Goal: Task Accomplishment & Management: Complete application form

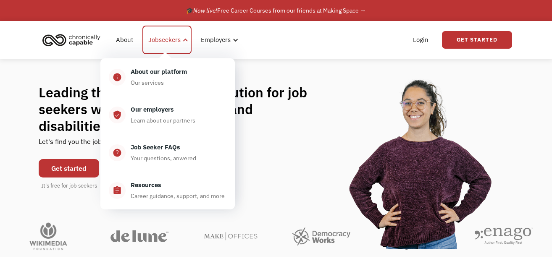
click at [178, 38] on div "Jobseekers" at bounding box center [164, 40] width 32 height 10
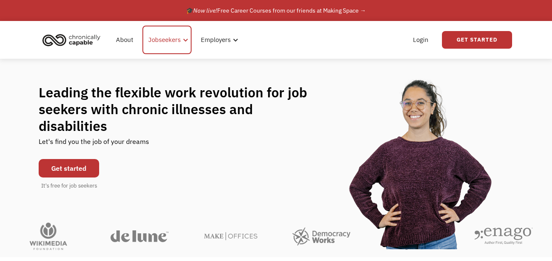
click at [166, 41] on div "Jobseekers" at bounding box center [164, 40] width 32 height 10
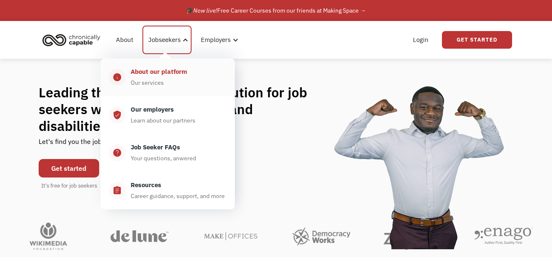
scroll to position [1, 0]
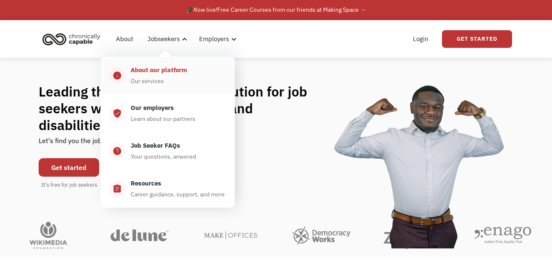
click at [164, 82] on div "About our platform Our services" at bounding box center [176, 75] width 101 height 21
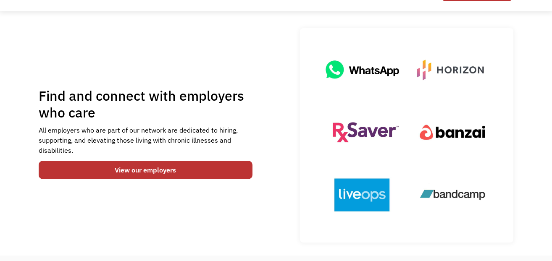
scroll to position [55, 0]
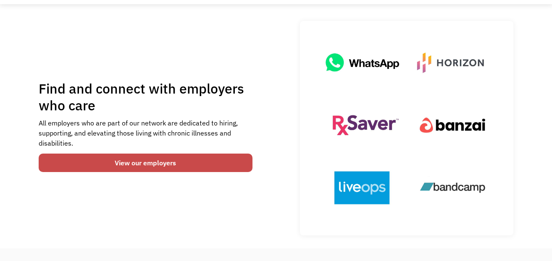
click at [150, 163] on link "View our employers" at bounding box center [146, 163] width 214 height 18
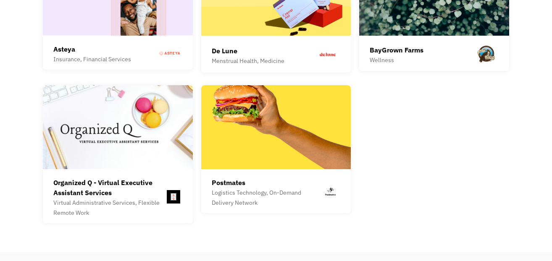
scroll to position [2395, 0]
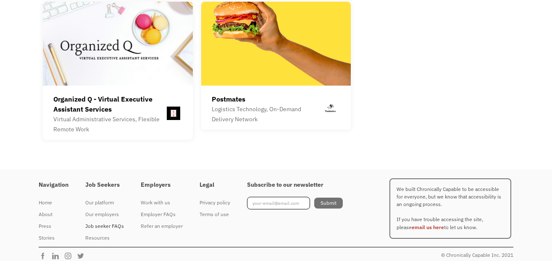
click at [100, 221] on div "Job seeker FAQs" at bounding box center [104, 226] width 39 height 10
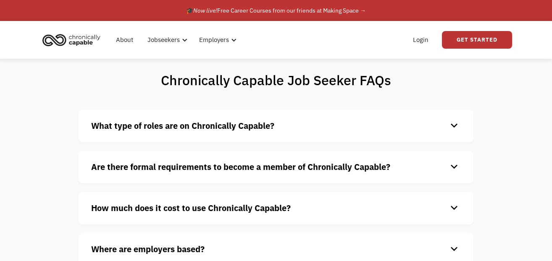
click at [340, 117] on div "What type of roles are on Chronically Capable? keyboard_arrow_down We offer a r…" at bounding box center [276, 126] width 395 height 33
click at [314, 125] on h4 "What type of roles are on Chronically Capable?" at bounding box center [269, 126] width 356 height 13
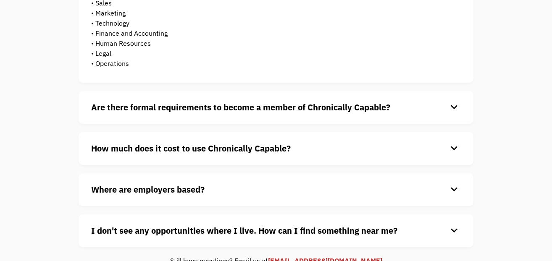
scroll to position [223, 0]
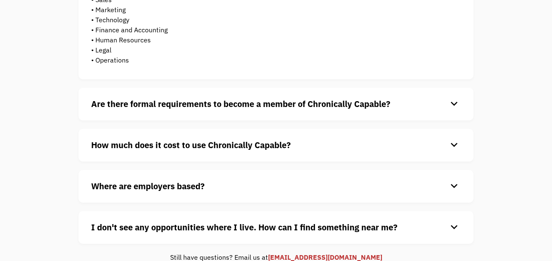
click at [343, 103] on strong "Are there formal requirements to become a member of Chronically Capable?" at bounding box center [240, 103] width 299 height 11
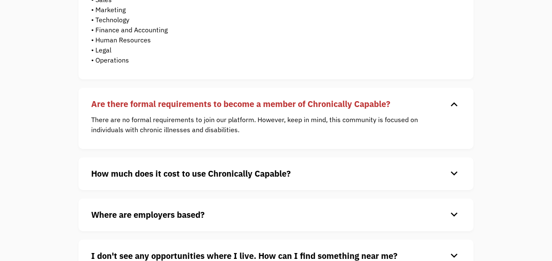
click at [343, 103] on strong "Are there formal requirements to become a member of Chronically Capable?" at bounding box center [240, 103] width 299 height 11
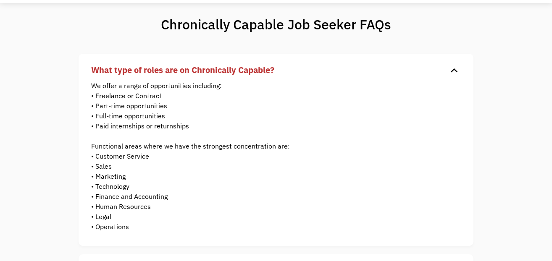
scroll to position [0, 0]
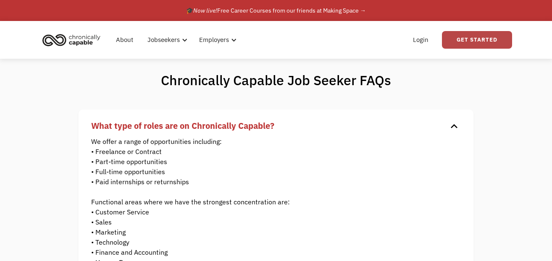
click at [483, 38] on link "Get Started" at bounding box center [477, 40] width 70 height 18
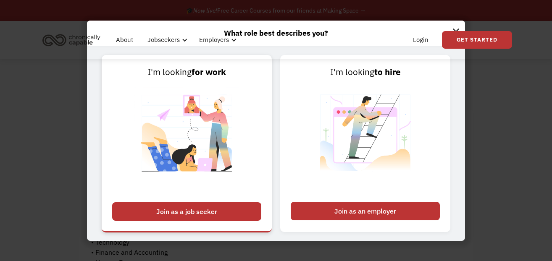
click at [185, 213] on div "Join as a job seeker" at bounding box center [186, 212] width 149 height 18
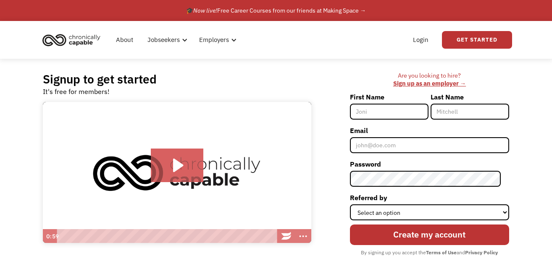
click at [395, 113] on input "First Name" at bounding box center [389, 112] width 79 height 16
type input "Mandy"
type input "[PERSON_NAME]"
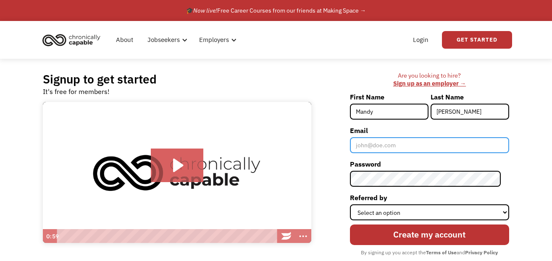
click at [416, 145] on input "Email" at bounding box center [429, 145] width 159 height 16
type input "[EMAIL_ADDRESS][DOMAIN_NAME]"
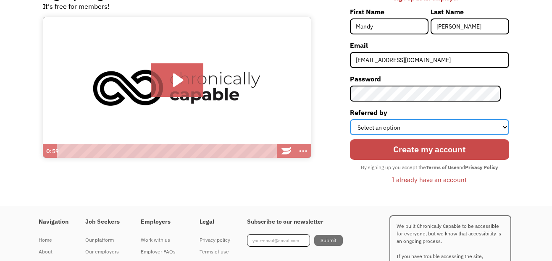
scroll to position [100, 0]
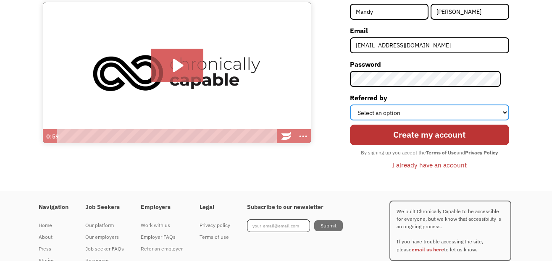
click at [415, 113] on select "Select an option Instagram Facebook Twitter Search Engine News Article Word of …" at bounding box center [429, 113] width 159 height 16
select select "Search Engine"
click at [358, 105] on select "Select an option Instagram Facebook Twitter Search Engine News Article Word of …" at bounding box center [429, 113] width 159 height 16
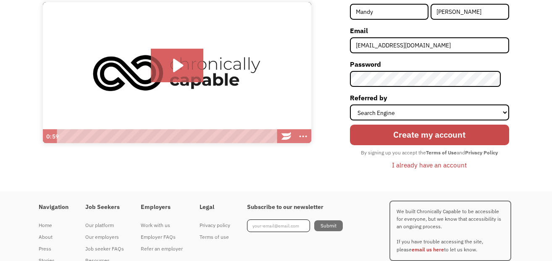
click at [414, 134] on input "Create my account" at bounding box center [429, 135] width 159 height 21
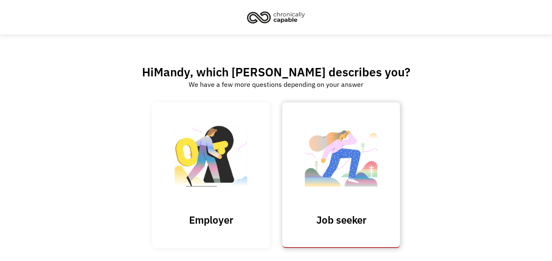
click at [357, 195] on img at bounding box center [341, 160] width 84 height 82
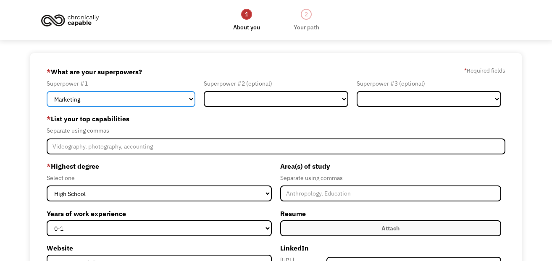
click at [113, 100] on select "Marketing Human Resources Finance Technology Operations Sales Industrial & Manu…" at bounding box center [121, 99] width 149 height 16
click at [47, 91] on select "Marketing Human Resources Finance Technology Operations Sales Industrial & Manu…" at bounding box center [121, 99] width 149 height 16
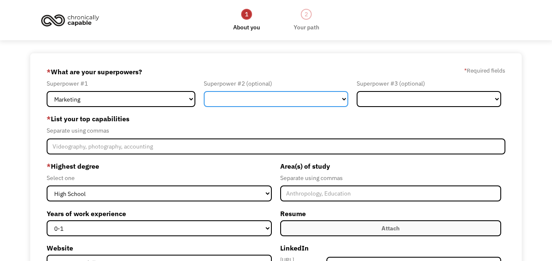
click at [247, 104] on select "Marketing Human Resources Finance Technology Operations Sales Industrial & Manu…" at bounding box center [276, 99] width 145 height 16
select select "Communications & Public Relations"
click at [204, 91] on select "Marketing Human Resources Finance Technology Operations Sales Industrial & Manu…" at bounding box center [276, 99] width 145 height 16
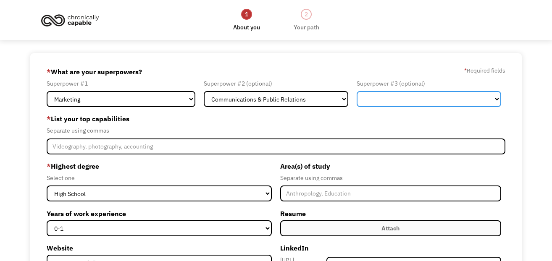
click at [425, 98] on select "Marketing Human Resources Finance Technology Operations Sales Industrial & Manu…" at bounding box center [429, 99] width 145 height 16
select select "Operations"
click at [357, 91] on select "Marketing Human Resources Finance Technology Operations Sales Industrial & Manu…" at bounding box center [429, 99] width 145 height 16
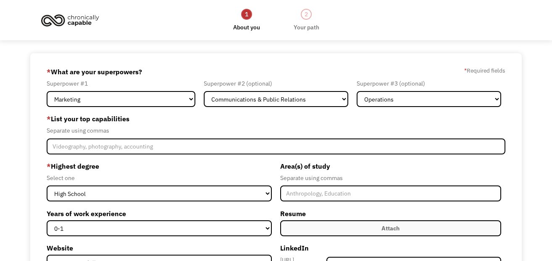
click at [287, 121] on label "* List your top capabilities" at bounding box center [276, 118] width 459 height 13
click at [263, 120] on label "* List your top capabilities" at bounding box center [276, 118] width 459 height 13
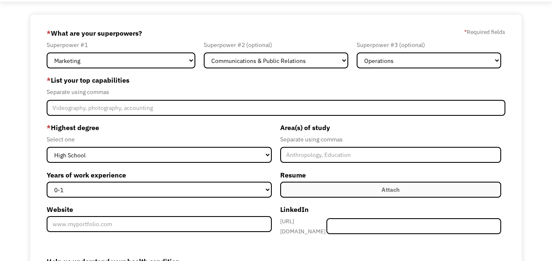
scroll to position [39, 0]
click at [156, 93] on div "Separate using commas" at bounding box center [276, 92] width 459 height 10
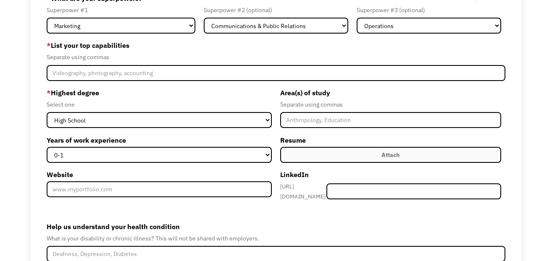
scroll to position [64, 0]
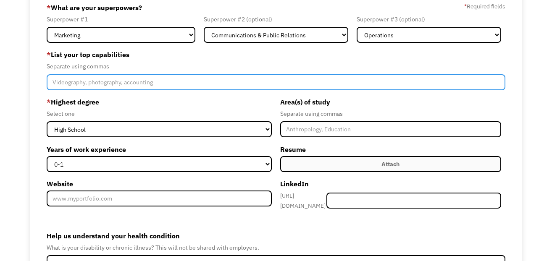
click at [121, 84] on input "Member-Create-Step1" at bounding box center [276, 82] width 459 height 16
type input "Social"
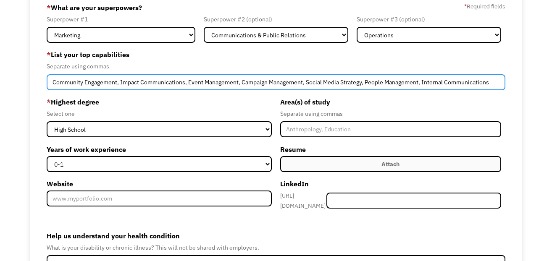
type input "Community Engagement, Impact Communications, Event Management, Campaign Managem…"
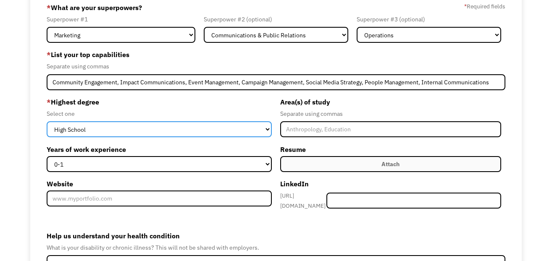
click at [112, 132] on select "High School Associates Bachelors Master's PhD" at bounding box center [159, 129] width 225 height 16
select select "associates"
click at [47, 121] on select "High School Associates Bachelors Master's PhD" at bounding box center [159, 129] width 225 height 16
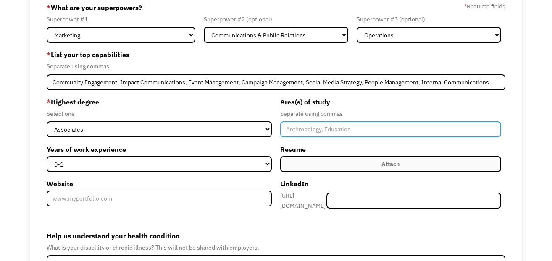
click at [327, 134] on input "Member-Create-Step1" at bounding box center [390, 129] width 221 height 16
type input "Special Event Planning"
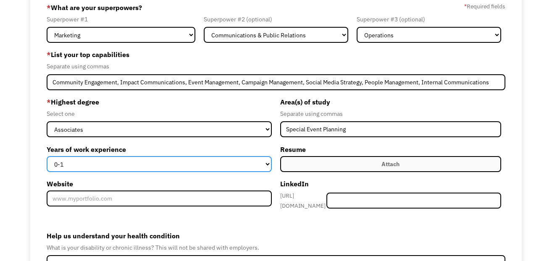
click at [166, 162] on select "0-1 2-4 5-10 11-15 15+" at bounding box center [159, 164] width 225 height 16
select select "15+"
click at [47, 156] on select "0-1 2-4 5-10 11-15 15+" at bounding box center [159, 164] width 225 height 16
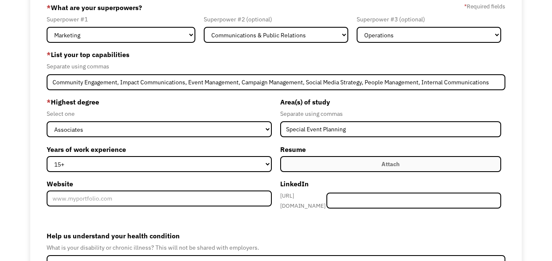
click at [375, 161] on label "Attach" at bounding box center [390, 164] width 221 height 16
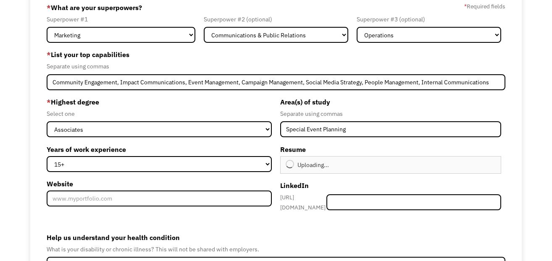
type input "Continue"
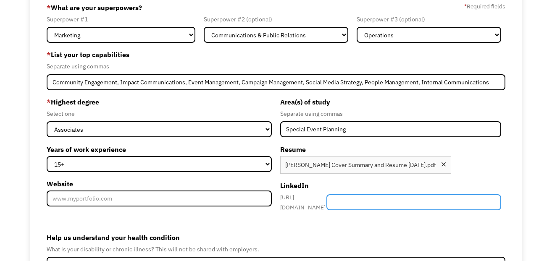
click at [393, 198] on input "Member-Create-Step1" at bounding box center [414, 203] width 175 height 16
paste input "https://www.linkedin.com/in/mandyschnurr/"
type input "https://www.linkedin.com/in/mandyschnurr/"
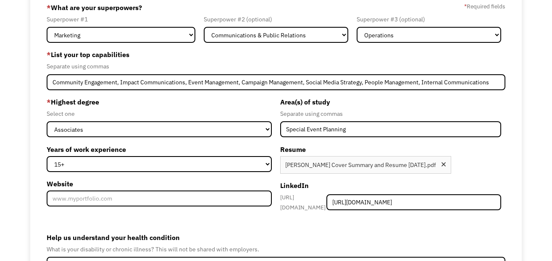
click at [302, 222] on form "68ee89764c2dd9782e1fe058 mandyschnurr@gmail.com Mandy Schnurr Search Engine * W…" at bounding box center [276, 163] width 459 height 324
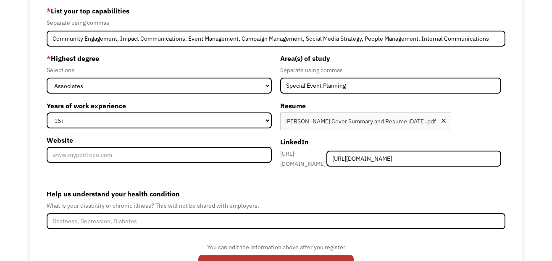
scroll to position [121, 0]
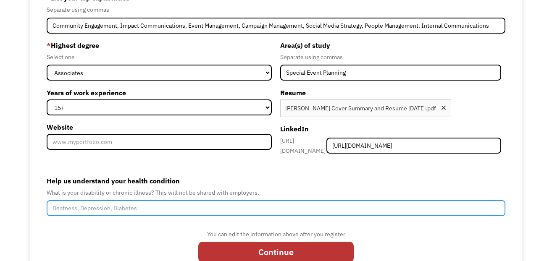
click at [102, 206] on input "Help us understand your health condition" at bounding box center [276, 208] width 459 height 16
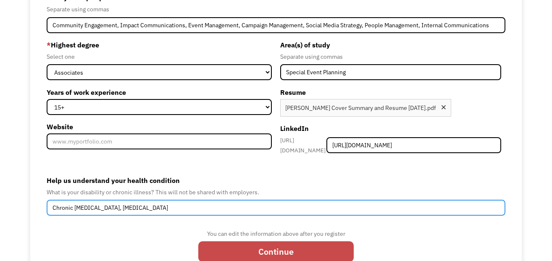
type input "Chronic Depression, Generalized Anxiety Disorder"
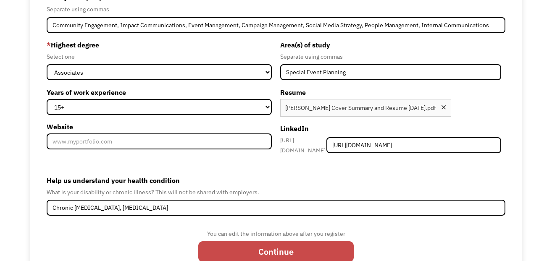
click at [278, 246] on input "Continue" at bounding box center [276, 252] width 156 height 21
type input "Please wait..."
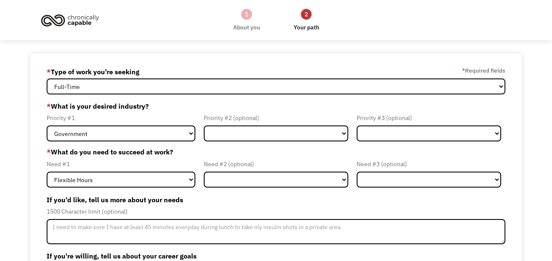
scroll to position [1, 0]
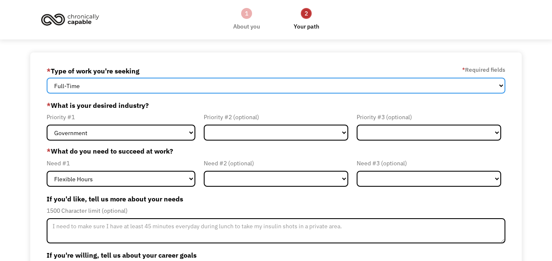
click at [146, 84] on select "Full-Time Part-Time Both Full-Time and Part-Time" at bounding box center [276, 86] width 459 height 16
select select "Both Full-Time and Part-Time"
click at [47, 78] on select "Full-Time Part-Time Both Full-Time and Part-Time" at bounding box center [276, 86] width 459 height 16
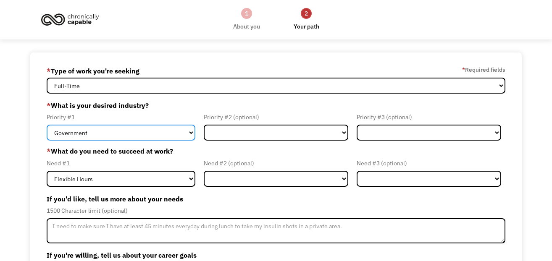
click at [130, 134] on select "Government Finance & Insurance Health & Social Care Tech & Engineering Creative…" at bounding box center [121, 133] width 149 height 16
select select "Creative & Design"
click at [47, 125] on select "Government Finance & Insurance Health & Social Care Tech & Engineering Creative…" at bounding box center [121, 133] width 149 height 16
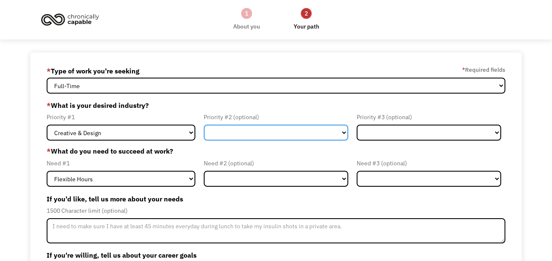
click at [290, 127] on select "Government Finance & Insurance Health & Social Care Tech & Engineering Creative…" at bounding box center [276, 133] width 145 height 16
select select "Tech & Engineering"
click at [204, 125] on select "Government Finance & Insurance Health & Social Care Tech & Engineering Creative…" at bounding box center [276, 133] width 145 height 16
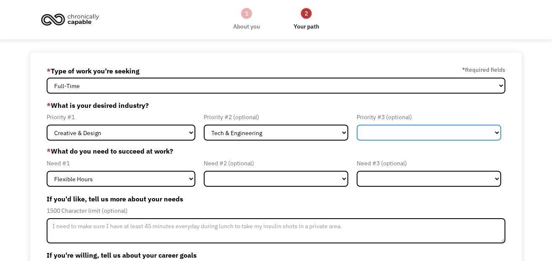
click at [406, 132] on select "Government Finance & Insurance Health & Social Care Tech & Engineering Creative…" at bounding box center [429, 133] width 145 height 16
select select "Other"
click at [357, 125] on select "Government Finance & Insurance Health & Social Care Tech & Engineering Creative…" at bounding box center [429, 133] width 145 height 16
click at [398, 131] on select "Government Finance & Insurance Health & Social Care Tech & Engineering Creative…" at bounding box center [429, 133] width 145 height 16
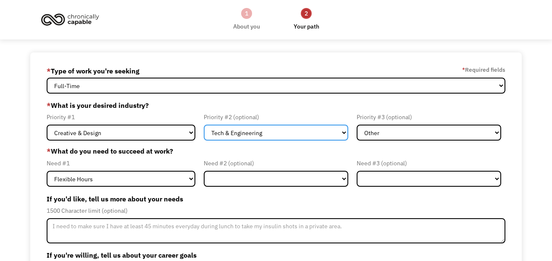
click at [270, 132] on select "Government Finance & Insurance Health & Social Care Tech & Engineering Creative…" at bounding box center [276, 133] width 145 height 16
select select "Education"
click at [204, 125] on select "Government Finance & Insurance Health & Social Care Tech & Engineering Creative…" at bounding box center [276, 133] width 145 height 16
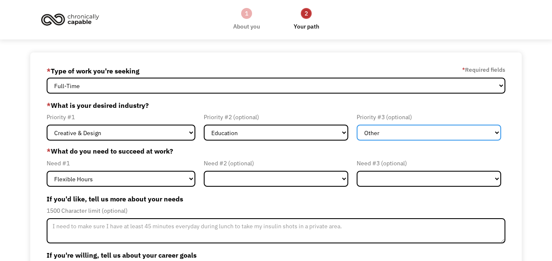
click at [423, 133] on select "Government Finance & Insurance Health & Social Care Tech & Engineering Creative…" at bounding box center [429, 133] width 145 height 16
select select "Tech & Engineering"
click at [357, 125] on select "Government Finance & Insurance Health & Social Care Tech & Engineering Creative…" at bounding box center [429, 133] width 145 height 16
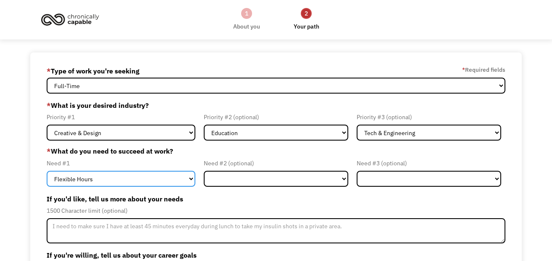
click at [143, 179] on select "Flexible Hours Remote Work Service Animal On-site Accommodations Visual Support…" at bounding box center [121, 179] width 149 height 16
select select "Remote Work"
click at [47, 171] on select "Flexible Hours Remote Work Service Animal On-site Accommodations Visual Support…" at bounding box center [121, 179] width 149 height 16
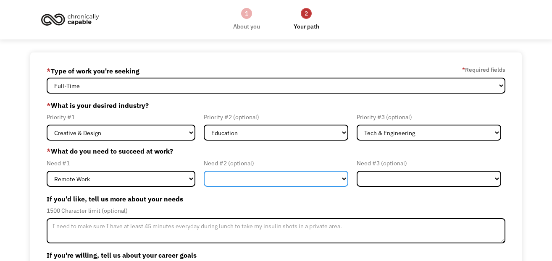
click at [273, 184] on select "Flexible Hours Remote Work Service Animal On-site Accommodations Visual Support…" at bounding box center [276, 179] width 145 height 16
select select "Flexible Hours"
click at [204, 171] on select "Flexible Hours Remote Work Service Animal On-site Accommodations Visual Support…" at bounding box center [276, 179] width 145 height 16
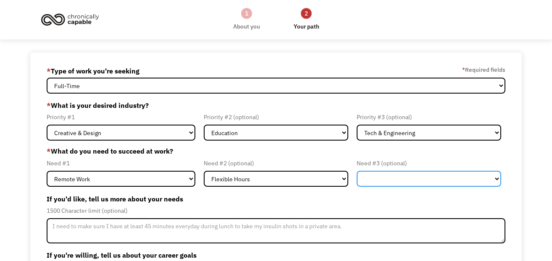
click at [402, 177] on select "Flexible Hours Remote Work Service Animal On-site Accommodations Visual Support…" at bounding box center [429, 179] width 145 height 16
select select "Service Animal"
click at [357, 171] on select "Flexible Hours Remote Work Service Animal On-site Accommodations Visual Support…" at bounding box center [429, 179] width 145 height 16
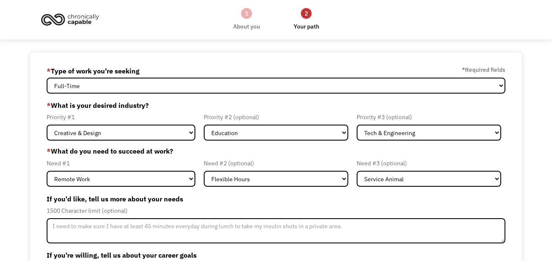
click at [308, 201] on label "If you'd like, tell us more about your needs" at bounding box center [276, 198] width 459 height 13
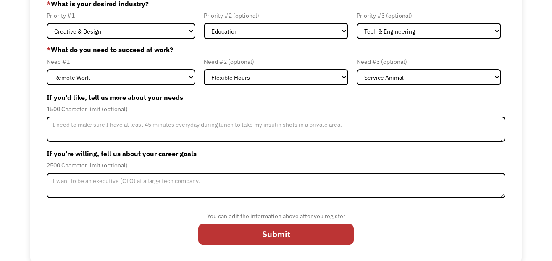
scroll to position [103, 0]
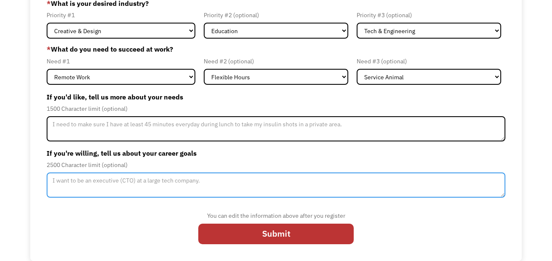
click at [138, 185] on textarea "Member-Update-Form-Step2" at bounding box center [276, 185] width 459 height 25
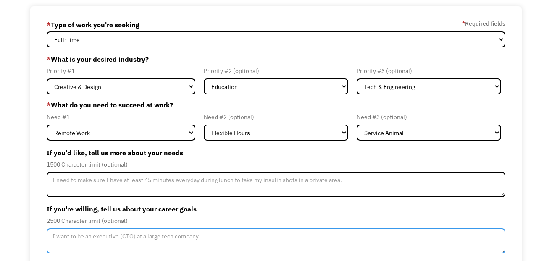
scroll to position [47, 0]
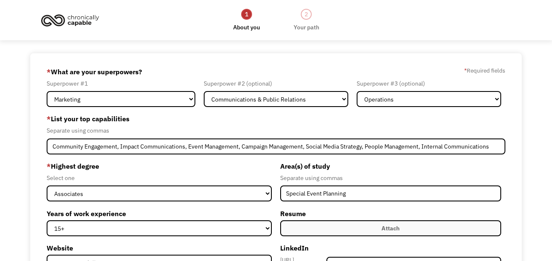
select select "Communications & Public Relations"
select select "Operations"
select select "associates"
select select "15+"
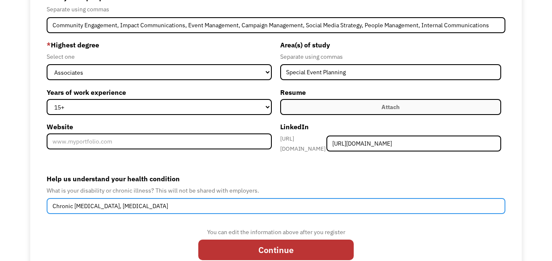
click at [199, 205] on input "Chronic [MEDICAL_DATA], [MEDICAL_DATA]" at bounding box center [276, 206] width 459 height 16
click at [291, 198] on input "Chronic [MEDICAL_DATA], [MEDICAL_DATA], Undiagnosed but suspected [MEDICAL_DATA…" at bounding box center [276, 206] width 459 height 16
click at [319, 204] on input "Chronic [MEDICAL_DATA], [MEDICAL_DATA], Undiagnosed but suspected [MEDICAL_DATA…" at bounding box center [276, 206] width 459 height 16
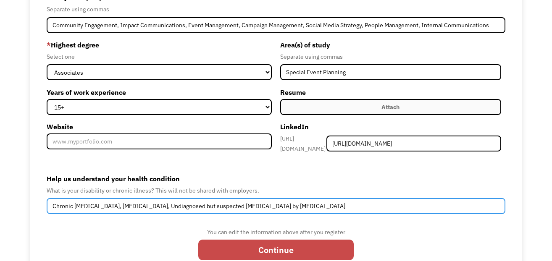
type input "Chronic [MEDICAL_DATA], [MEDICAL_DATA], Undiagnosed but suspected [MEDICAL_DATA…"
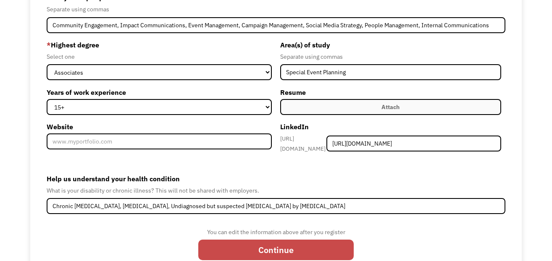
click at [286, 245] on input "Continue" at bounding box center [276, 250] width 156 height 21
type input "Please wait..."
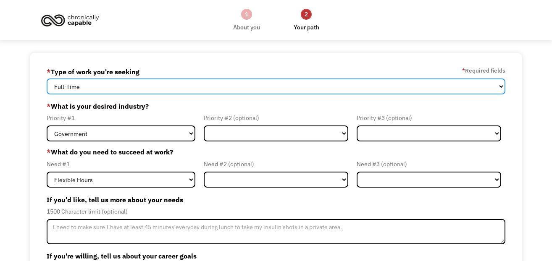
click at [194, 86] on select "Full-Time Part-Time Both Full-Time and Part-Time" at bounding box center [276, 87] width 459 height 16
select select "Both Full-Time and Part-Time"
click at [47, 79] on select "Full-Time Part-Time Both Full-Time and Part-Time" at bounding box center [276, 87] width 459 height 16
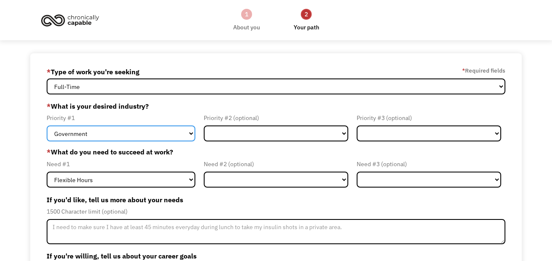
click at [134, 129] on select "Government Finance & Insurance Health & Social Care Tech & Engineering Creative…" at bounding box center [121, 134] width 149 height 16
select select "Creative & Design"
click at [47, 126] on select "Government Finance & Insurance Health & Social Care Tech & Engineering Creative…" at bounding box center [121, 134] width 149 height 16
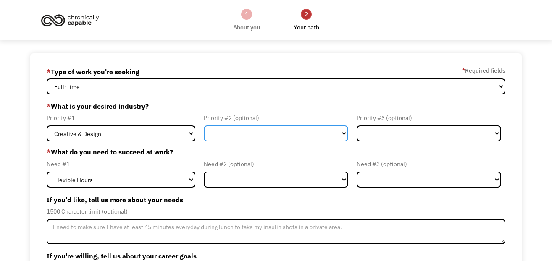
click at [247, 134] on select "Government Finance & Insurance Health & Social Care Tech & Engineering Creative…" at bounding box center [276, 134] width 145 height 16
select select "Education"
click at [204, 126] on select "Government Finance & Insurance Health & Social Care Tech & Engineering Creative…" at bounding box center [276, 134] width 145 height 16
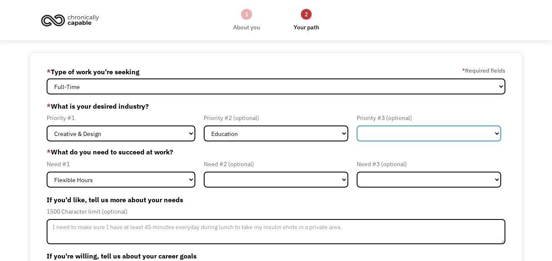
click at [393, 132] on select "Government Finance & Insurance Health & Social Care Tech & Engineering Creative…" at bounding box center [429, 134] width 145 height 16
select select "Tech & Engineering"
click at [357, 126] on select "Government Finance & Insurance Health & Social Care Tech & Engineering Creative…" at bounding box center [429, 134] width 145 height 16
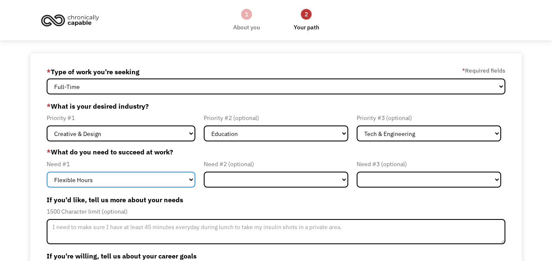
click at [113, 178] on select "Flexible Hours Remote Work Service Animal On-site Accommodations Visual Support…" at bounding box center [121, 180] width 149 height 16
click at [47, 172] on select "Flexible Hours Remote Work Service Animal On-site Accommodations Visual Support…" at bounding box center [121, 180] width 149 height 16
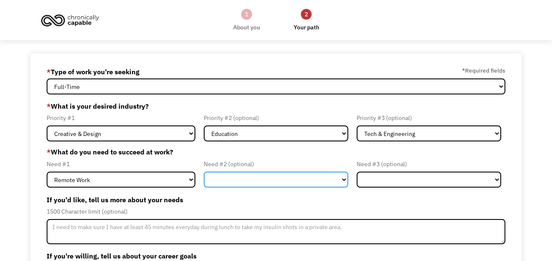
click at [282, 179] on select "Flexible Hours Remote Work Service Animal On-site Accommodations Visual Support…" at bounding box center [276, 180] width 145 height 16
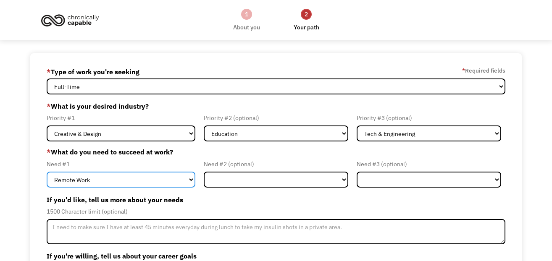
click at [124, 180] on select "Flexible Hours Remote Work Service Animal On-site Accommodations Visual Support…" at bounding box center [121, 180] width 149 height 16
select select "Flexible Hours"
click at [47, 172] on select "Flexible Hours Remote Work Service Animal On-site Accommodations Visual Support…" at bounding box center [121, 180] width 149 height 16
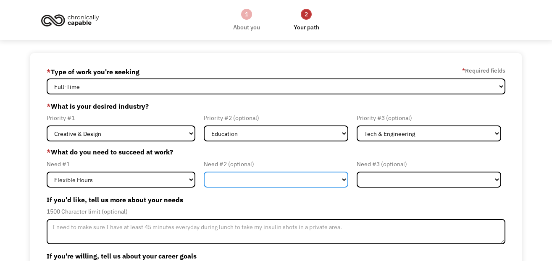
click at [247, 181] on select "Flexible Hours Remote Work Service Animal On-site Accommodations Visual Support…" at bounding box center [276, 180] width 145 height 16
select select "Remote Work"
click at [204, 172] on select "Flexible Hours Remote Work Service Animal On-site Accommodations Visual Support…" at bounding box center [276, 180] width 145 height 16
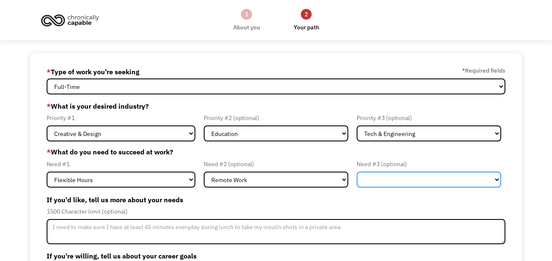
click at [440, 183] on select "Flexible Hours Remote Work Service Animal On-site Accommodations Visual Support…" at bounding box center [429, 180] width 145 height 16
select select "Service Animal"
click at [357, 172] on select "Flexible Hours Remote Work Service Animal On-site Accommodations Visual Support…" at bounding box center [429, 180] width 145 height 16
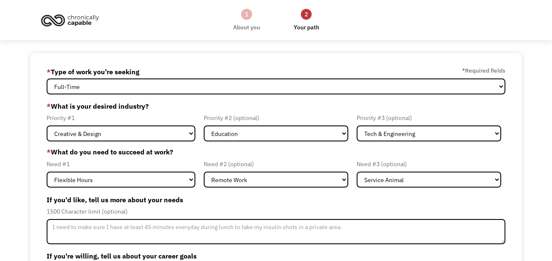
click at [316, 209] on div "1500 Character limit (optional)" at bounding box center [276, 212] width 459 height 10
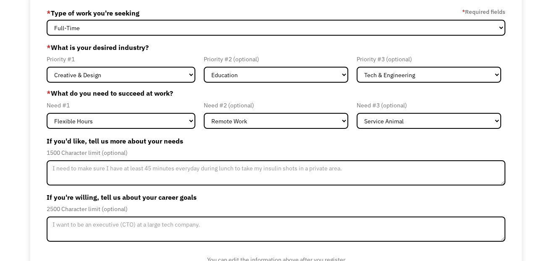
scroll to position [61, 0]
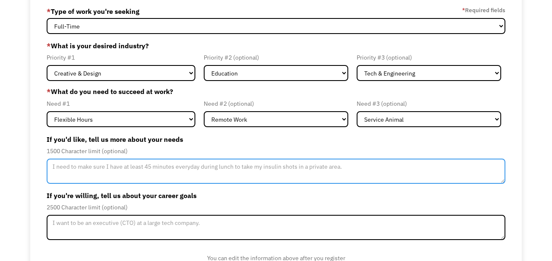
click at [158, 168] on textarea "Member-Update-Form-Step2" at bounding box center [276, 171] width 459 height 25
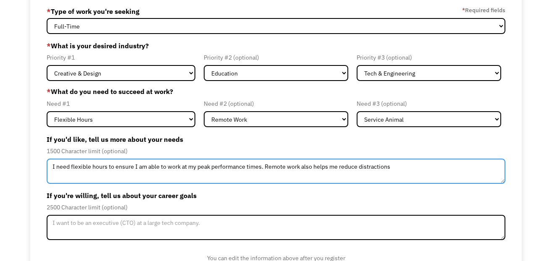
click at [288, 166] on textarea "I need flexible hours to ensure I am able to work at my peak performance times.…" at bounding box center [276, 171] width 459 height 25
click at [407, 168] on textarea "I need flexible hours to ensure I am able to work at my peak performance times.…" at bounding box center [276, 171] width 459 height 25
click at [207, 166] on textarea "I need flexible hours to ensure I am able to work at my peak performance times.…" at bounding box center [276, 171] width 459 height 25
click at [242, 168] on textarea "I need flexible hours to ensure I am able to work at my most focused performanc…" at bounding box center [276, 171] width 459 height 25
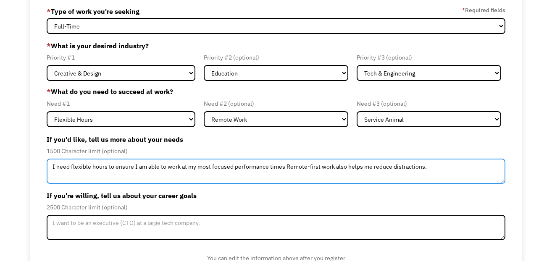
click at [242, 168] on textarea "I need flexible hours to ensure I am able to work at my most focused performanc…" at bounding box center [276, 171] width 459 height 25
click at [286, 167] on textarea "I need flexible hours to ensure I am able to work at my most focused performanc…" at bounding box center [276, 171] width 459 height 25
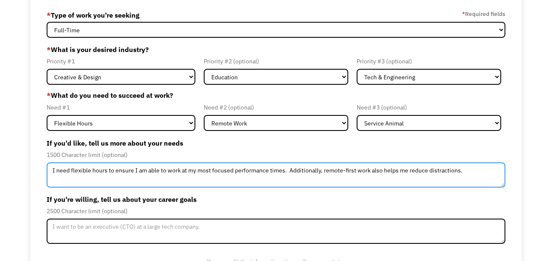
scroll to position [55, 0]
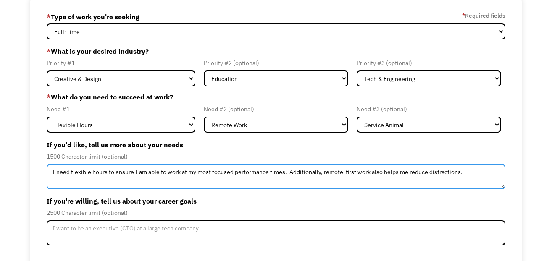
click at [357, 175] on textarea "I need flexible hours to ensure I am able to work at my most focused performanc…" at bounding box center [276, 176] width 459 height 25
click at [351, 173] on textarea "I need flexible hours to ensure I am able to work at my most focused performanc…" at bounding box center [276, 176] width 459 height 25
click at [427, 174] on textarea "I need flexible hours to ensure I am able to work at my most focused performanc…" at bounding box center [276, 176] width 459 height 25
click at [460, 172] on textarea "I need flexible hours to ensure I am able to work at my most focused performanc…" at bounding box center [276, 176] width 459 height 25
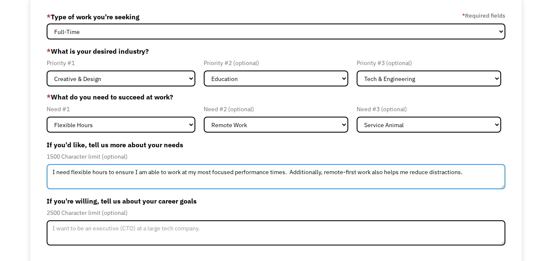
click at [377, 172] on textarea "I need flexible hours to ensure I am able to work at my most focused performanc…" at bounding box center [276, 176] width 459 height 25
click at [398, 171] on textarea "I need flexible hours to ensure I am able to work at my most focused performanc…" at bounding box center [276, 176] width 459 height 25
click at [390, 173] on textarea "I need flexible hours to ensure I am able to work at my most focused performanc…" at bounding box center [276, 176] width 459 height 25
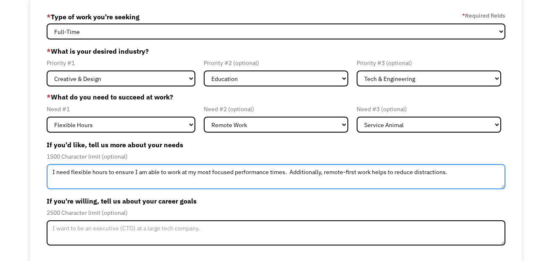
click at [445, 171] on textarea "I need flexible hours to ensure I am able to work at my most focused performanc…" at bounding box center [276, 176] width 459 height 25
click at [343, 172] on textarea "I need flexible hours to ensure I am able to work at my most focused performanc…" at bounding box center [276, 176] width 459 height 25
click at [305, 175] on textarea "I need flexible hours to ensure I am able to work at my most focused performanc…" at bounding box center [276, 176] width 459 height 25
click at [345, 176] on textarea "I need flexible hours to ensure I am able to work at my most focused performanc…" at bounding box center [276, 176] width 459 height 25
click at [459, 172] on textarea "I need flexible hours to ensure I am able to work at my most focused performanc…" at bounding box center [276, 176] width 459 height 25
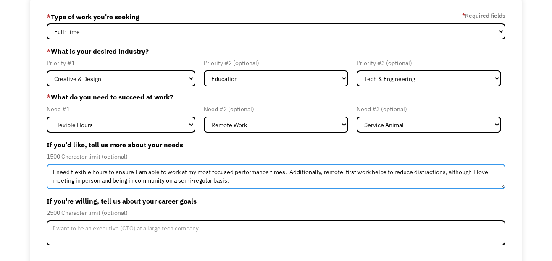
click at [204, 177] on textarea "I need flexible hours to ensure I am able to work at my most focused performanc…" at bounding box center [276, 176] width 459 height 25
click at [240, 181] on textarea "I need flexible hours to ensure I am able to work at my most focused performanc…" at bounding box center [276, 176] width 459 height 25
click at [195, 173] on textarea "I need flexible hours to ensure I am able to work at my most focused performanc…" at bounding box center [276, 176] width 459 height 25
click at [186, 181] on textarea "I need flexible hours to ensure I am able to work at my most focused performanc…" at bounding box center [276, 176] width 459 height 25
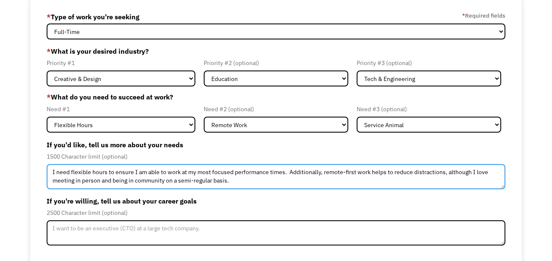
click at [231, 183] on textarea "I need flexible hours to ensure I am able to work at my most focused performanc…" at bounding box center [276, 176] width 459 height 25
click at [206, 176] on textarea "I need flexible hours to ensure I am able to work at my most focused performanc…" at bounding box center [276, 176] width 459 height 25
click at [266, 185] on textarea "I need flexible hours to ensure I am able to work at my most focused performanc…" at bounding box center [276, 176] width 459 height 25
click at [290, 171] on textarea "I need flexible hours to ensure I am able to work at my most focused performanc…" at bounding box center [276, 176] width 459 height 25
click at [310, 172] on textarea "I need flexible hours to ensure I am able to work at my most focused performanc…" at bounding box center [276, 176] width 459 height 25
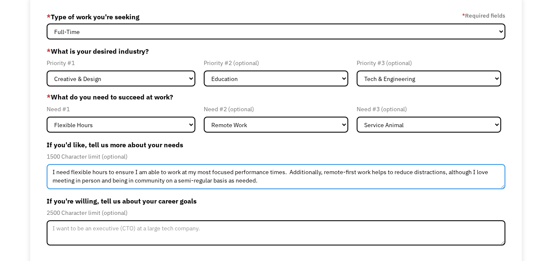
click at [310, 172] on textarea "I need flexible hours to ensure I am able to work at my most focused performanc…" at bounding box center [276, 176] width 459 height 25
click at [327, 171] on textarea "I need flexible hours to ensure I am able to work at my most focused performanc…" at bounding box center [276, 176] width 459 height 25
click at [330, 179] on textarea "I need flexible hours to ensure I am able to work at my most focused performanc…" at bounding box center [276, 176] width 459 height 25
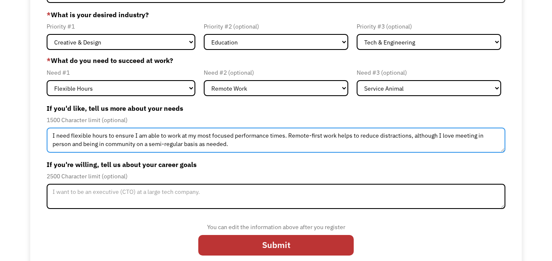
scroll to position [103, 0]
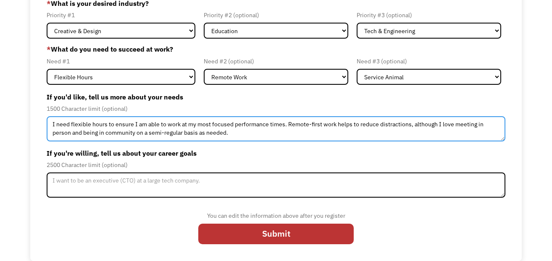
type textarea "I need flexible hours to ensure I am able to work at my most focused performanc…"
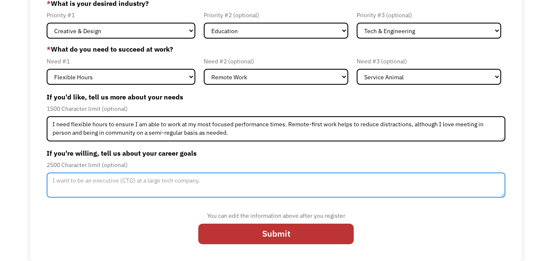
click at [195, 185] on textarea "Member-Update-Form-Step2" at bounding box center [276, 185] width 459 height 25
type textarea "I"
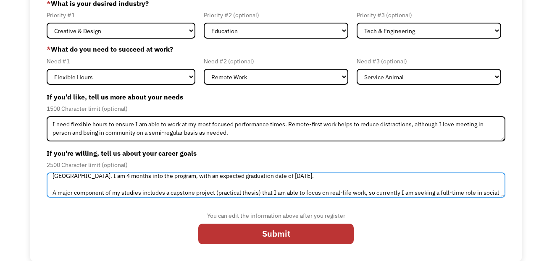
scroll to position [21, 0]
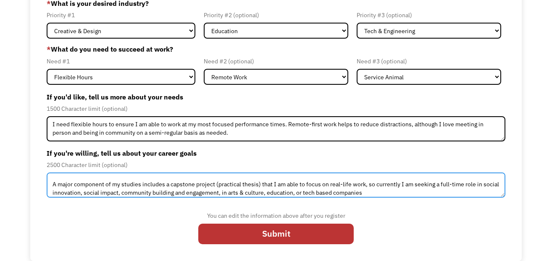
click at [377, 184] on textarea "I am also currently in a part-time professional focused graduate program. The p…" at bounding box center [276, 185] width 459 height 25
click at [365, 185] on textarea "I am also currently in a part-time professional focused graduate program. The p…" at bounding box center [276, 185] width 459 height 25
click at [372, 184] on textarea "I am also currently in a part-time professional focused graduate program. The p…" at bounding box center [276, 185] width 459 height 25
click at [400, 184] on textarea "I am also currently in a part-time professional focused graduate program. The p…" at bounding box center [276, 185] width 459 height 25
click at [388, 192] on textarea "I am also currently in a part-time professional focused graduate program. The p…" at bounding box center [276, 185] width 459 height 25
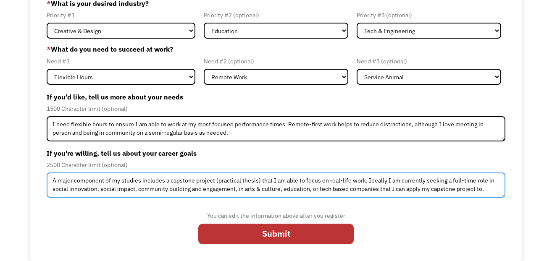
scroll to position [38, 0]
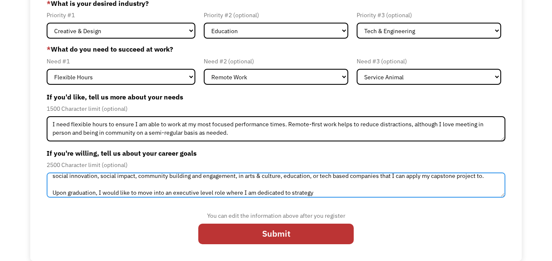
click at [259, 192] on textarea "I am also currently in a part-time professional focused graduate program. The p…" at bounding box center [276, 185] width 459 height 25
click at [212, 192] on textarea "I am also currently in a part-time professional focused graduate program. The p…" at bounding box center [276, 185] width 459 height 25
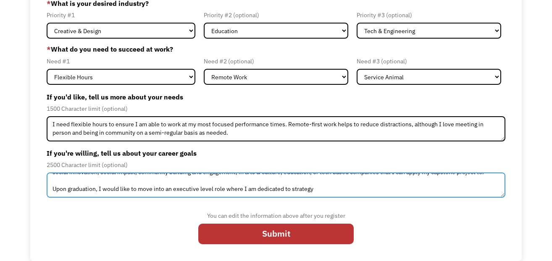
drag, startPoint x: 327, startPoint y: 192, endPoint x: 225, endPoint y: 192, distance: 101.7
click at [225, 192] on textarea "I am also currently in a part-time professional focused graduate program. The p…" at bounding box center [276, 185] width 459 height 25
click at [228, 190] on textarea "I am also currently in a part-time professional focused graduate program. The p…" at bounding box center [276, 185] width 459 height 25
drag, startPoint x: 226, startPoint y: 190, endPoint x: 326, endPoint y: 189, distance: 100.0
click at [326, 189] on textarea "I am also currently in a part-time professional focused graduate program. The p…" at bounding box center [276, 185] width 459 height 25
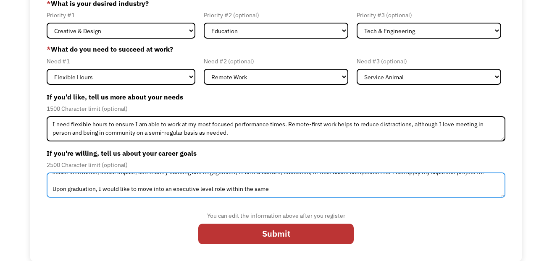
click at [249, 187] on textarea "I am also currently in a part-time professional focused graduate program. The p…" at bounding box center [276, 185] width 459 height 25
drag, startPoint x: 227, startPoint y: 190, endPoint x: 290, endPoint y: 187, distance: 63.6
click at [290, 187] on textarea "I am also currently in a part-time professional focused graduate program. The p…" at bounding box center [276, 185] width 459 height 25
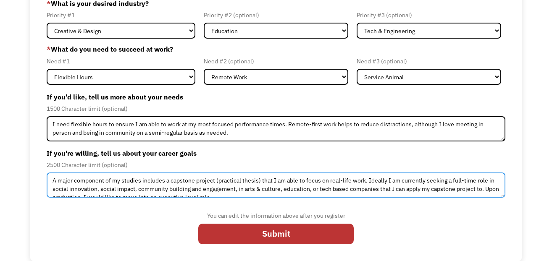
scroll to position [34, 0]
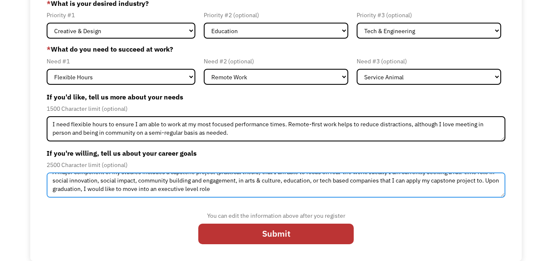
click at [242, 187] on textarea "I am also currently in a part-time professional focused graduate program. The p…" at bounding box center [276, 185] width 459 height 25
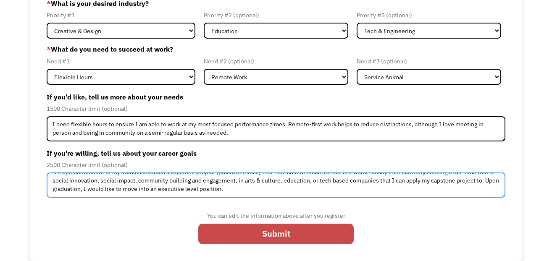
type textarea "I am also currently in a part-time professional focused graduate program. The p…"
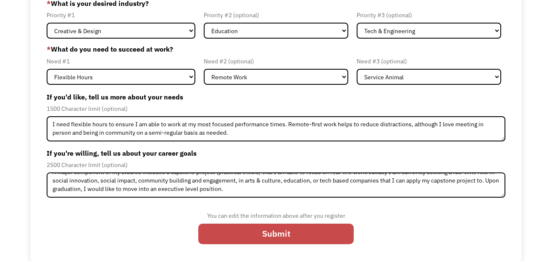
click at [271, 235] on input "Submit" at bounding box center [276, 234] width 156 height 21
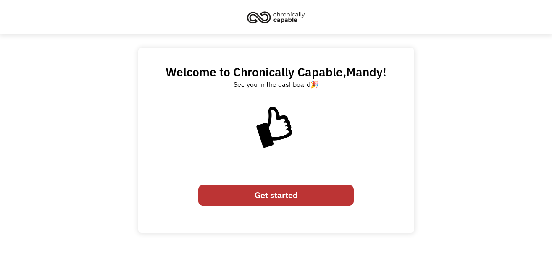
click at [289, 198] on link "Get started" at bounding box center [276, 195] width 156 height 21
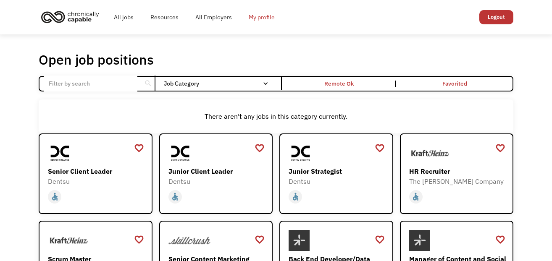
click at [268, 18] on link "My profile" at bounding box center [261, 17] width 43 height 27
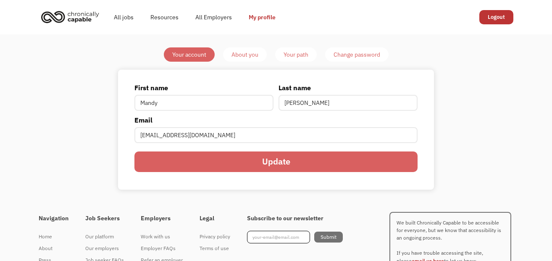
click at [250, 50] on div "About you" at bounding box center [245, 55] width 27 height 10
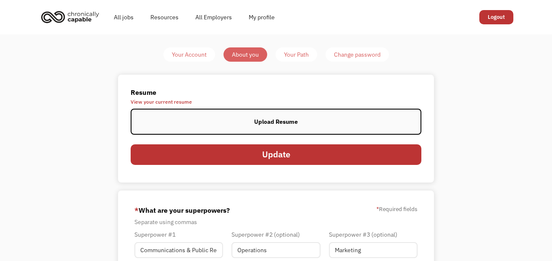
click at [278, 120] on div "Upload Resume" at bounding box center [276, 122] width 44 height 10
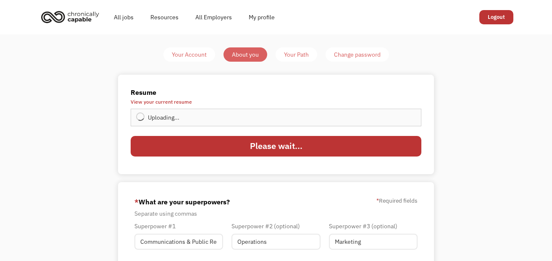
type input "Update"
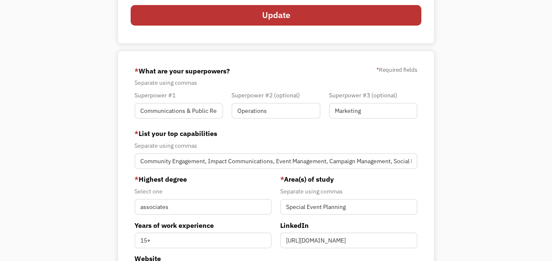
scroll to position [132, 0]
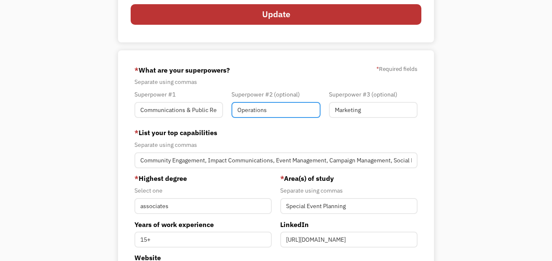
click at [254, 110] on input "Operations" at bounding box center [276, 110] width 89 height 16
drag, startPoint x: 275, startPoint y: 111, endPoint x: 219, endPoint y: 106, distance: 56.5
click at [219, 106] on div "Superpower #1 Communications & Public Relations Superpower #2 (optional) Operat…" at bounding box center [275, 106] width 291 height 33
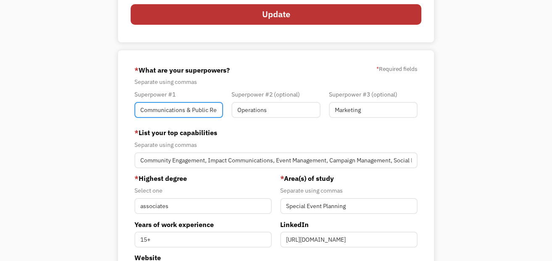
click at [197, 111] on input "Communications & Public Relations" at bounding box center [178, 110] width 89 height 16
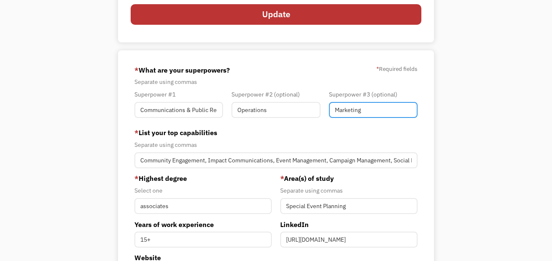
click at [357, 110] on input "Marketing" at bounding box center [373, 110] width 89 height 16
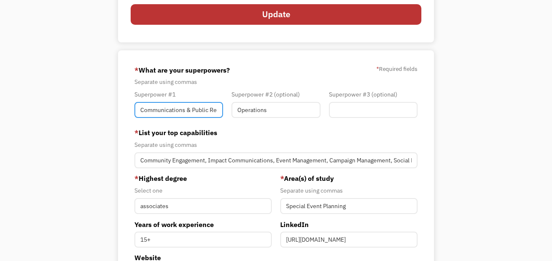
click at [169, 110] on input "Communications & Public Relations" at bounding box center [178, 110] width 89 height 16
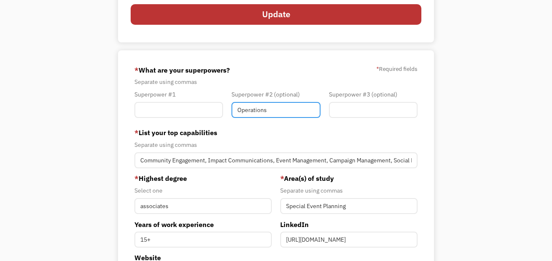
click at [264, 111] on input "Operations" at bounding box center [276, 110] width 89 height 16
paste input "Communications & Public Rel"
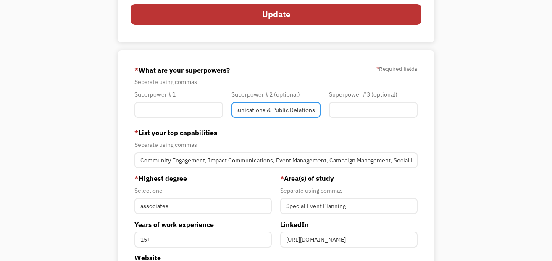
type input "Communications & Public Relations"
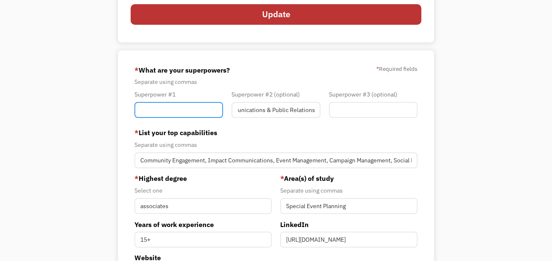
scroll to position [0, 0]
click at [166, 109] on input "Member-You-Update" at bounding box center [178, 110] width 89 height 16
type input "Marketing"
click at [162, 113] on input "Marketing" at bounding box center [178, 110] width 89 height 16
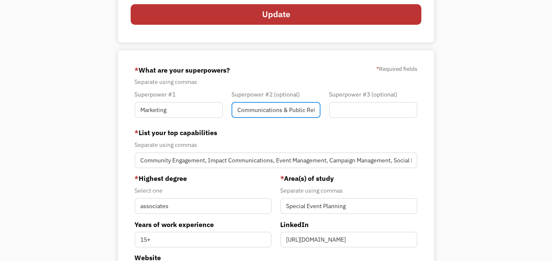
click at [264, 113] on input "Communications & Public Relations" at bounding box center [276, 110] width 89 height 16
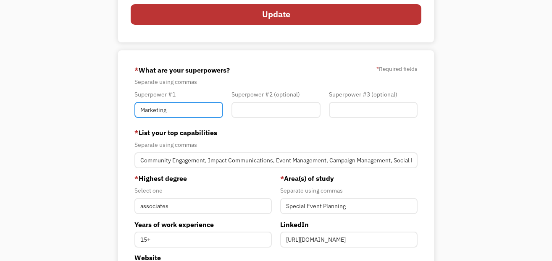
click at [174, 111] on input "Marketing" at bounding box center [178, 110] width 89 height 16
paste input "Communications & Public Relations"
type input "Communications & Public Relations"
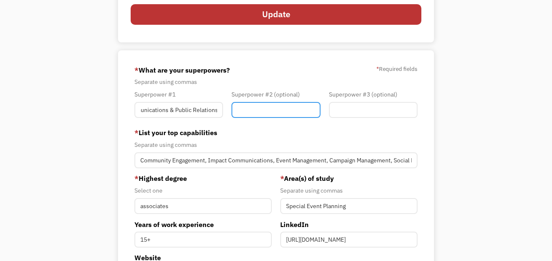
click at [261, 110] on input "Member-You-Update" at bounding box center [276, 110] width 89 height 16
type input "Marketing"
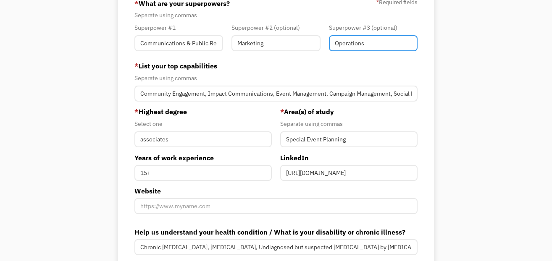
scroll to position [206, 0]
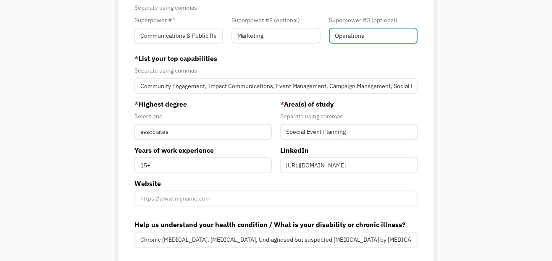
type input "Operations"
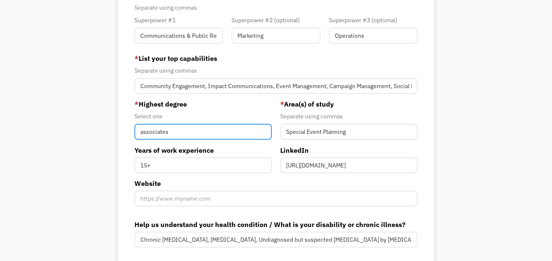
click at [180, 133] on input "associates" at bounding box center [202, 132] width 137 height 16
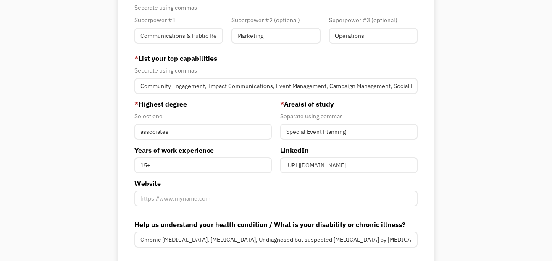
click at [461, 124] on div "Your Account About you Your Path Change password Resume View your current resum…" at bounding box center [276, 75] width 395 height 469
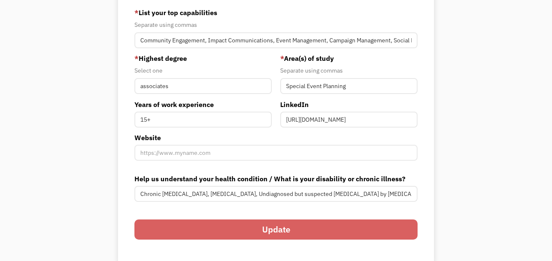
scroll to position [259, 0]
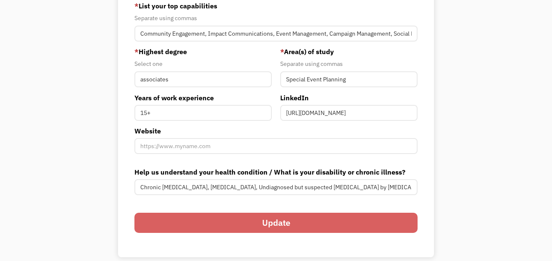
click at [287, 225] on input "Update" at bounding box center [275, 223] width 283 height 21
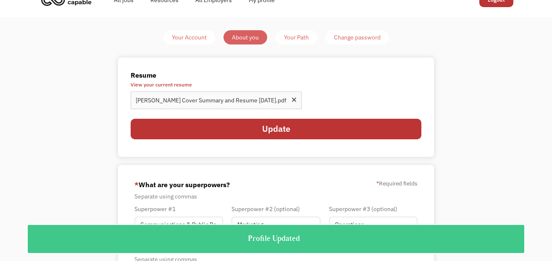
scroll to position [16, 0]
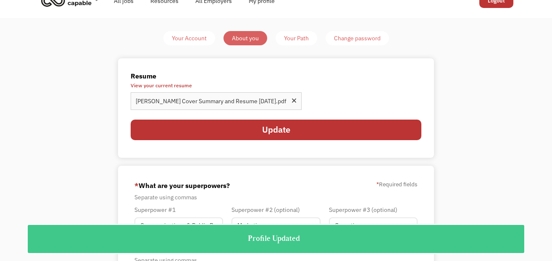
click at [297, 40] on div "Your Path" at bounding box center [296, 38] width 25 height 10
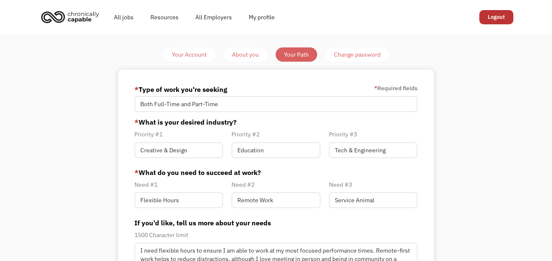
scroll to position [0, 0]
click at [217, 17] on link "All Employers" at bounding box center [213, 16] width 53 height 27
click at [445, 94] on div "Your Account About you Your Path Change password * Type of work you're seeking …" at bounding box center [276, 212] width 395 height 330
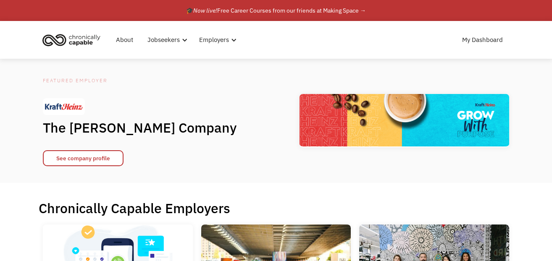
scroll to position [0, 0]
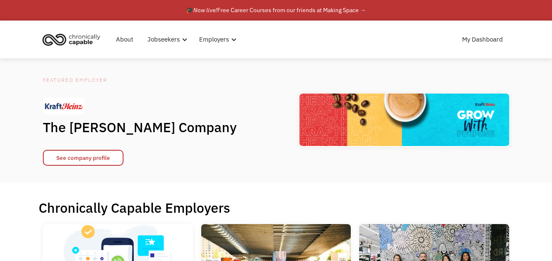
click at [313, 51] on div "My Dashboard" at bounding box center [405, 39] width 215 height 27
click at [482, 38] on link "My Dashboard" at bounding box center [482, 39] width 51 height 27
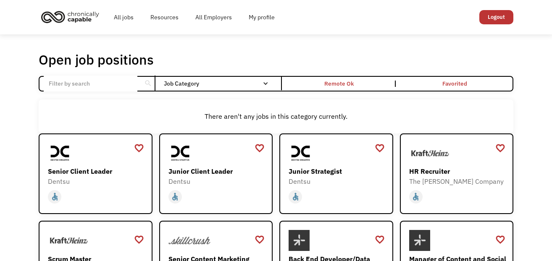
drag, startPoint x: 111, startPoint y: 84, endPoint x: 185, endPoint y: 87, distance: 74.9
click at [111, 84] on input "Email Form" at bounding box center [91, 84] width 94 height 16
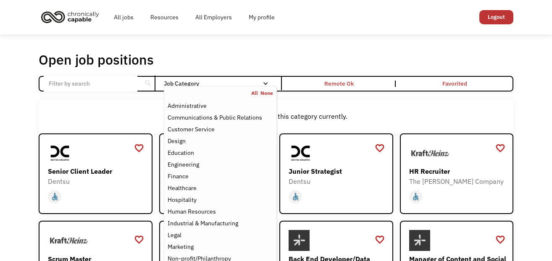
click at [193, 84] on div "Job Category" at bounding box center [220, 84] width 113 height 6
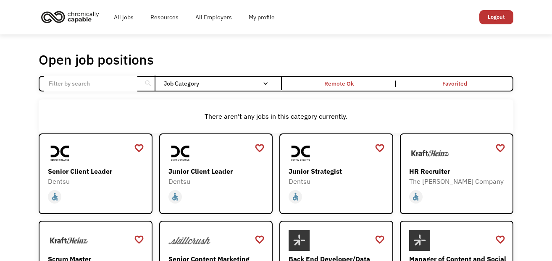
click at [193, 84] on div "Job Category" at bounding box center [220, 84] width 113 height 6
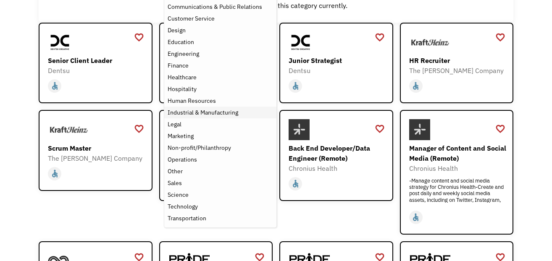
scroll to position [86, 0]
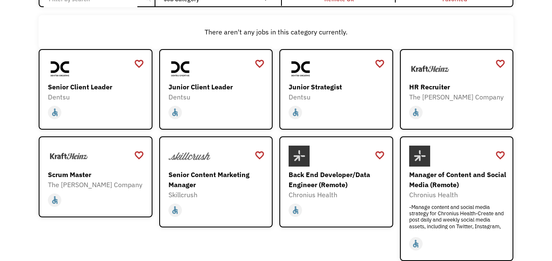
click at [370, 33] on div "There aren't any jobs in this category currently." at bounding box center [276, 32] width 467 height 10
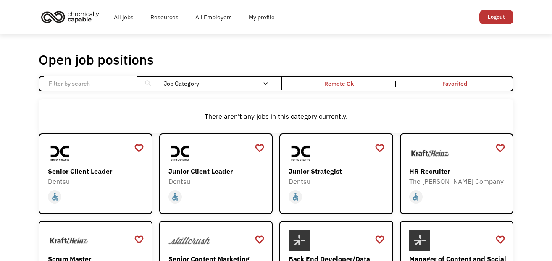
click at [81, 83] on input "Email Form" at bounding box center [91, 84] width 94 height 16
click at [353, 84] on div "Remote Ok" at bounding box center [339, 84] width 29 height 10
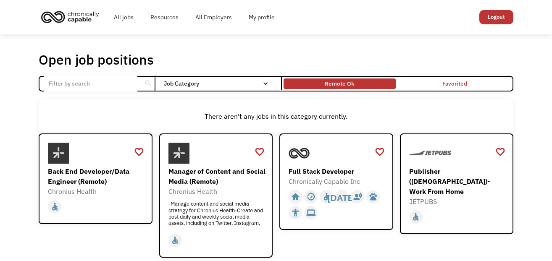
click at [352, 84] on div "Remote Ok" at bounding box center [339, 84] width 29 height 10
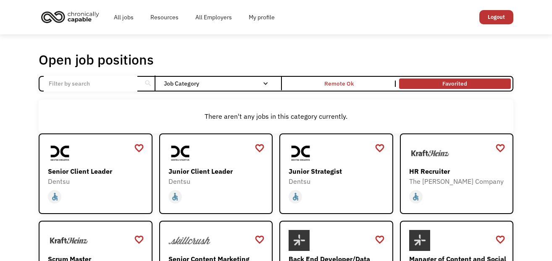
click at [460, 83] on link "Favorited" at bounding box center [455, 84] width 115 height 14
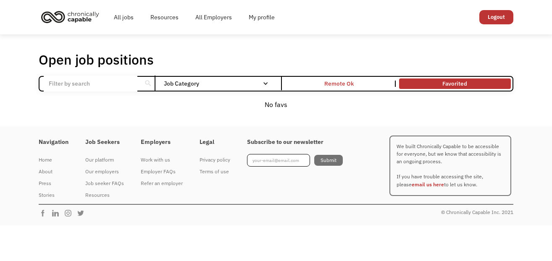
click at [460, 83] on link "Favorited" at bounding box center [455, 84] width 115 height 14
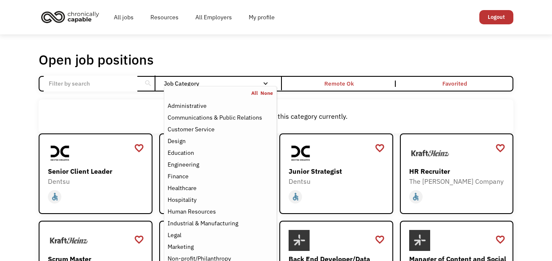
click at [254, 92] on link "All" at bounding box center [255, 93] width 9 height 7
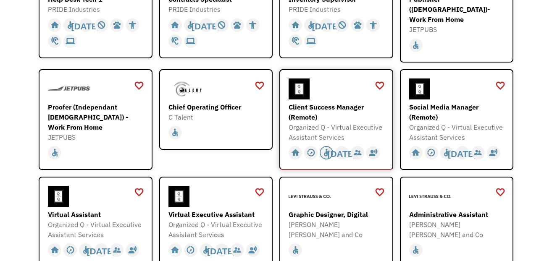
scroll to position [364, 0]
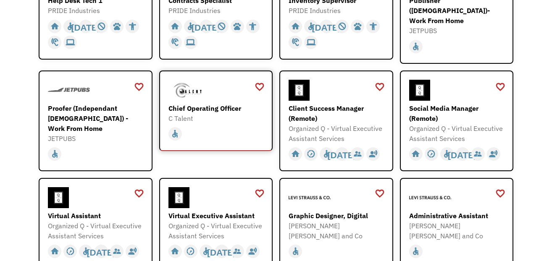
click at [216, 103] on div "Chief Operating Officer" at bounding box center [218, 108] width 98 height 10
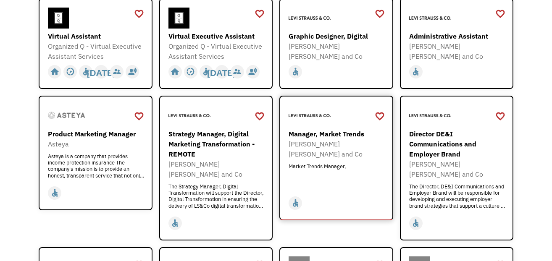
scroll to position [551, 0]
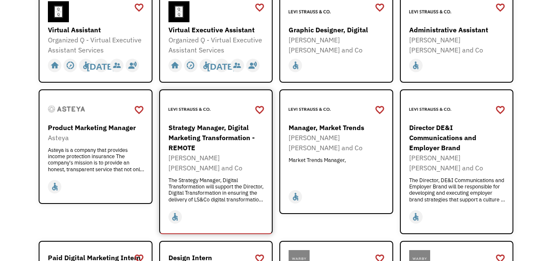
click at [214, 132] on div "Strategy Manager, Digital Marketing Transformation - REMOTE" at bounding box center [218, 138] width 98 height 30
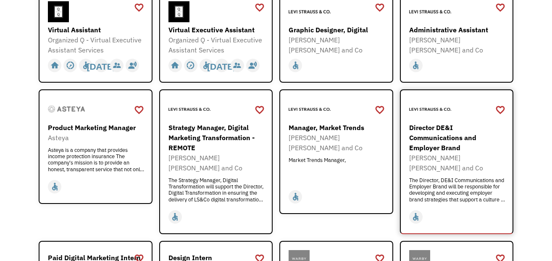
click at [461, 127] on div "Director DE&I Communications and Employer Brand" at bounding box center [458, 138] width 98 height 30
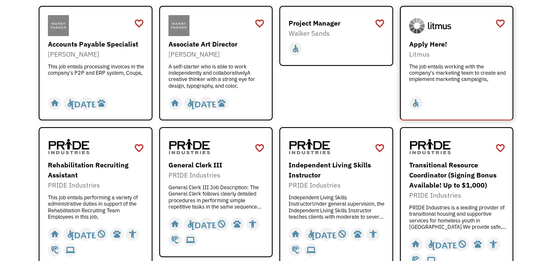
scroll to position [908, 0]
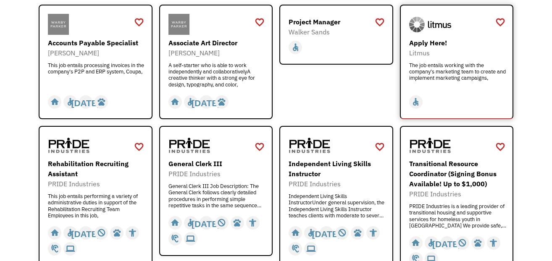
click at [427, 38] on div "Apply Here!" at bounding box center [458, 43] width 98 height 10
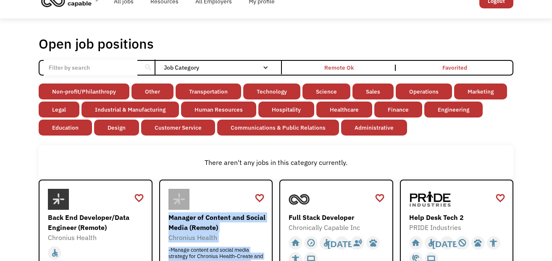
scroll to position [0, 0]
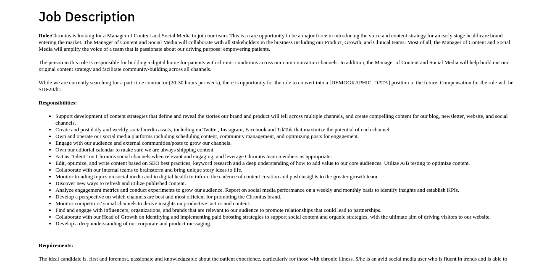
scroll to position [170, 0]
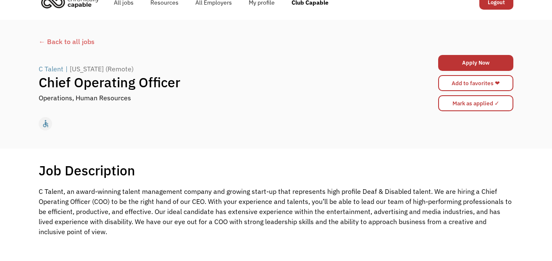
scroll to position [16, 0]
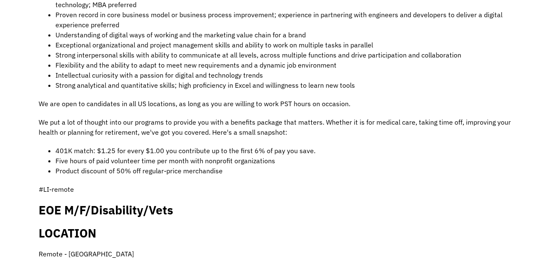
scroll to position [577, 0]
click at [244, 98] on p "We are open to candidates in all US locations, as long as you are willing to wo…" at bounding box center [276, 103] width 475 height 10
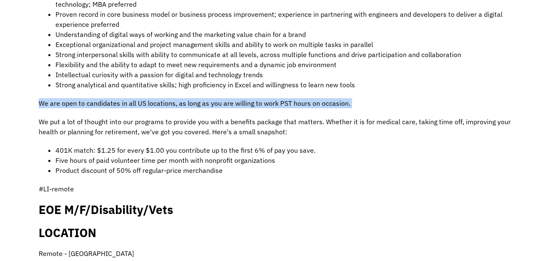
click at [244, 98] on p "We are open to candidates in all US locations, as long as you are willing to wo…" at bounding box center [276, 103] width 475 height 10
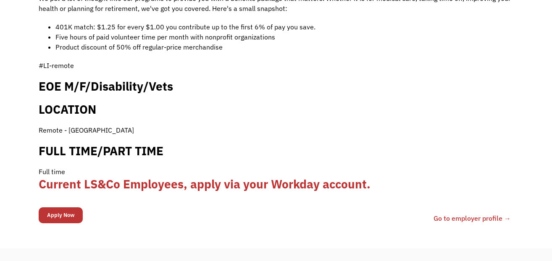
scroll to position [706, 0]
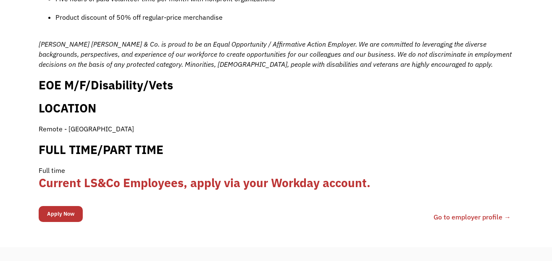
scroll to position [937, 0]
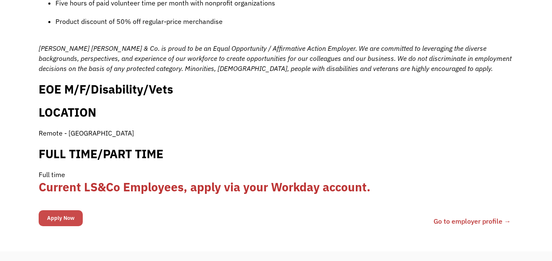
click at [65, 211] on input "Apply Now" at bounding box center [61, 219] width 44 height 16
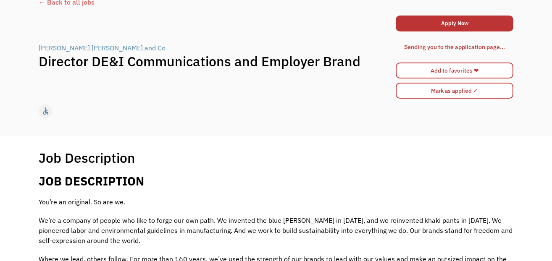
scroll to position [0, 0]
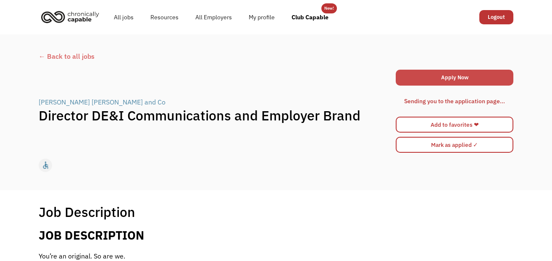
click at [455, 80] on link "Apply Now" at bounding box center [455, 78] width 118 height 16
click at [258, 170] on div "home slow_motion_video accessible today not_interested supervisor_account recor…" at bounding box center [276, 166] width 475 height 16
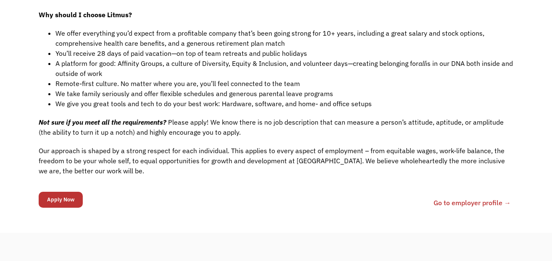
scroll to position [685, 0]
click at [70, 192] on input "Apply Now" at bounding box center [61, 200] width 44 height 16
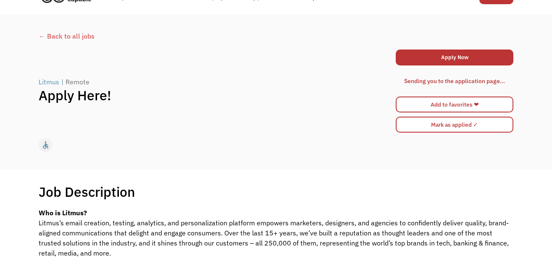
scroll to position [0, 0]
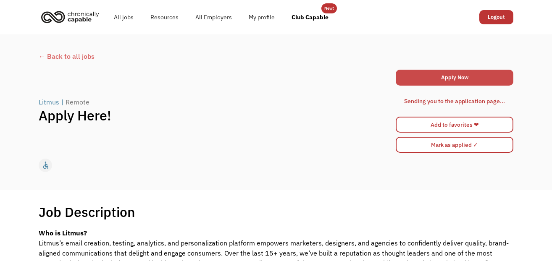
click at [460, 78] on link "Apply Now" at bounding box center [455, 78] width 118 height 16
